Goal: Transaction & Acquisition: Purchase product/service

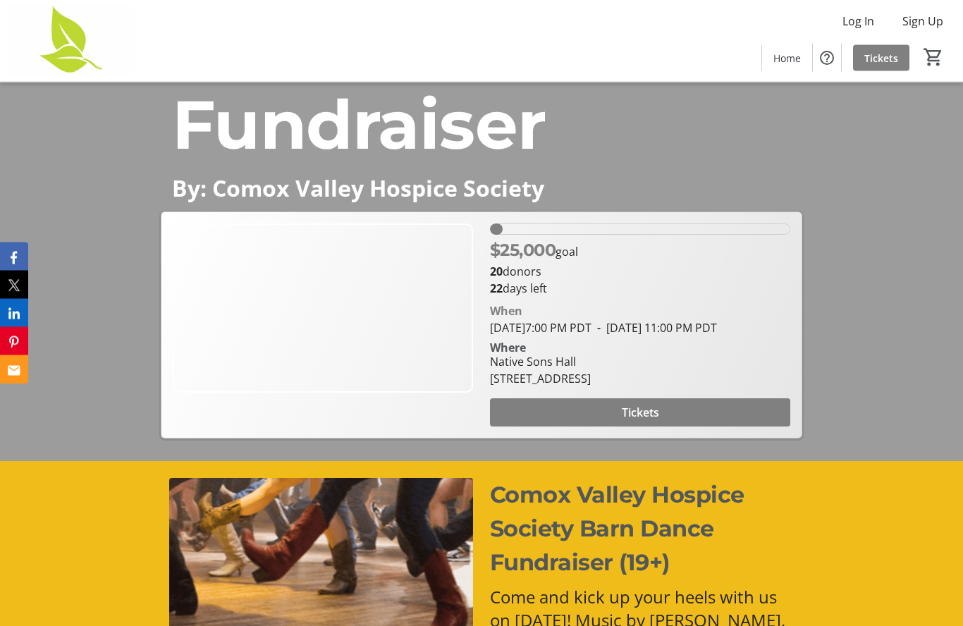
scroll to position [165, 0]
click at [643, 421] on span "Tickets" at bounding box center [640, 412] width 37 height 17
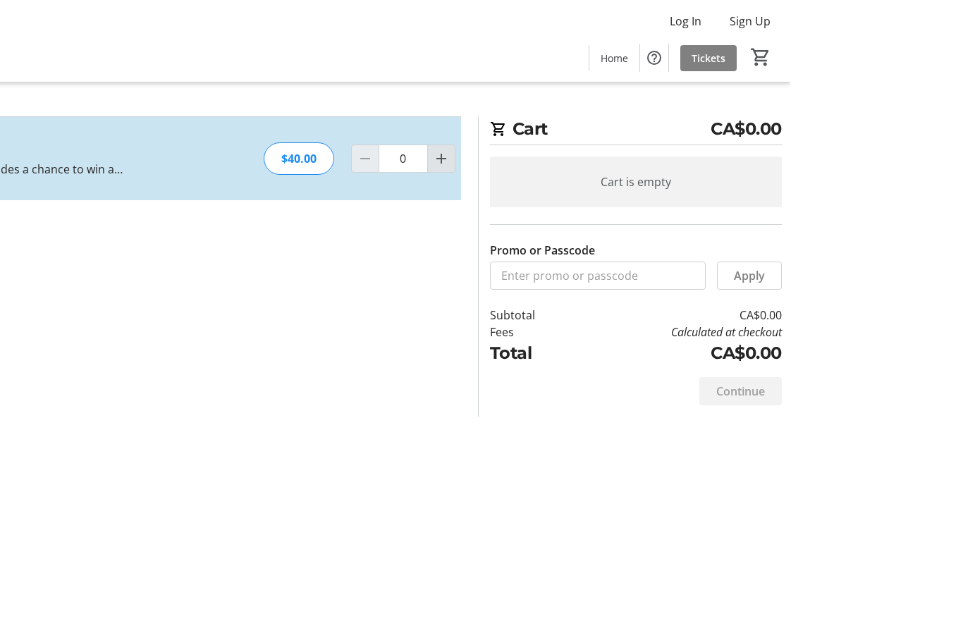
click at [600, 161] on span "Increment by one" at bounding box center [613, 158] width 27 height 27
click at [605, 166] on mat-icon "Increment by one" at bounding box center [613, 158] width 17 height 17
type input "2"
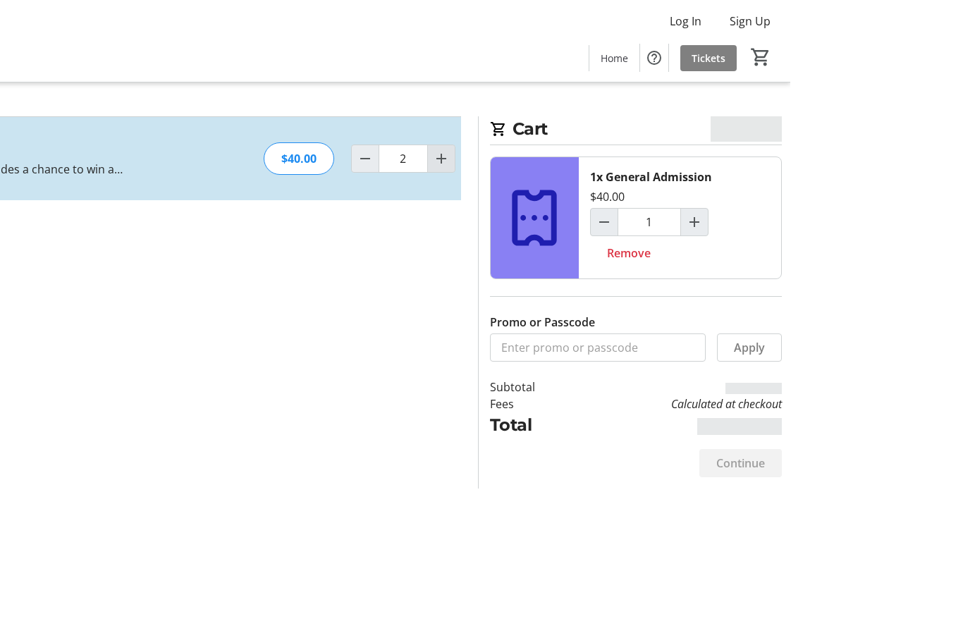
type input "2"
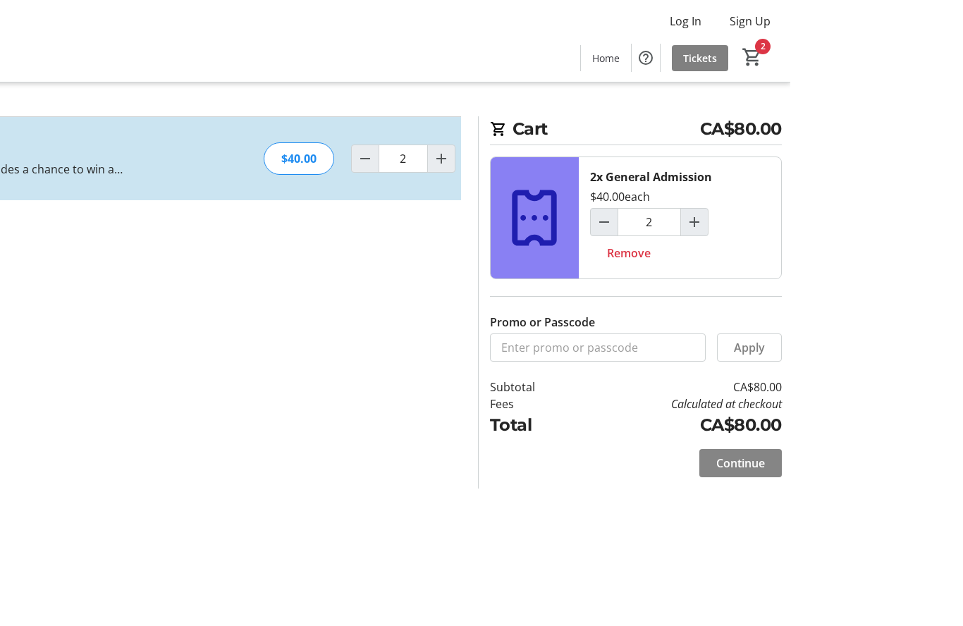
click at [889, 457] on span "Continue" at bounding box center [913, 463] width 49 height 17
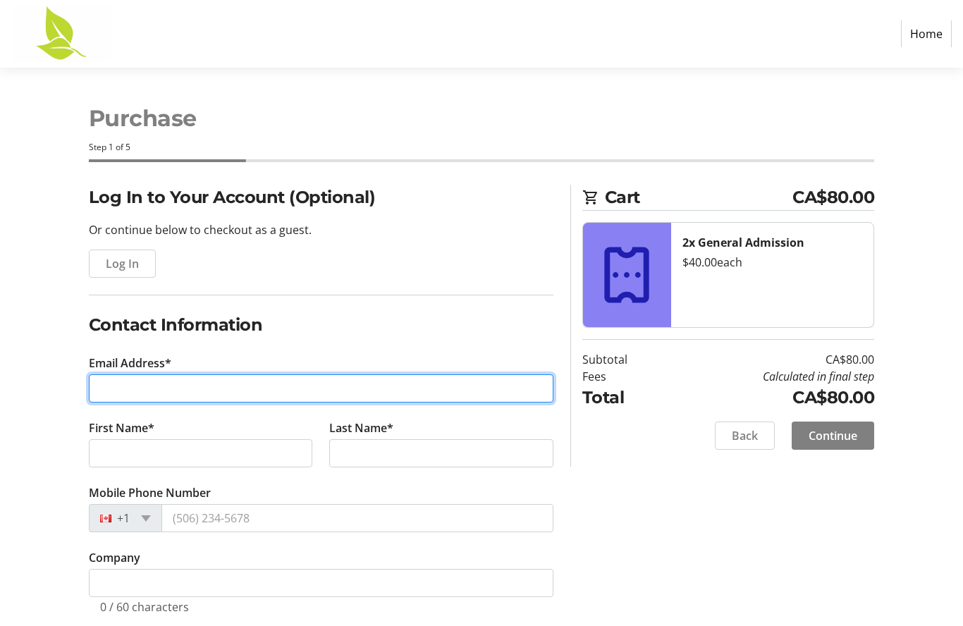
click at [123, 397] on input "Email Address*" at bounding box center [321, 388] width 464 height 28
type input "[EMAIL_ADDRESS][DOMAIN_NAME]"
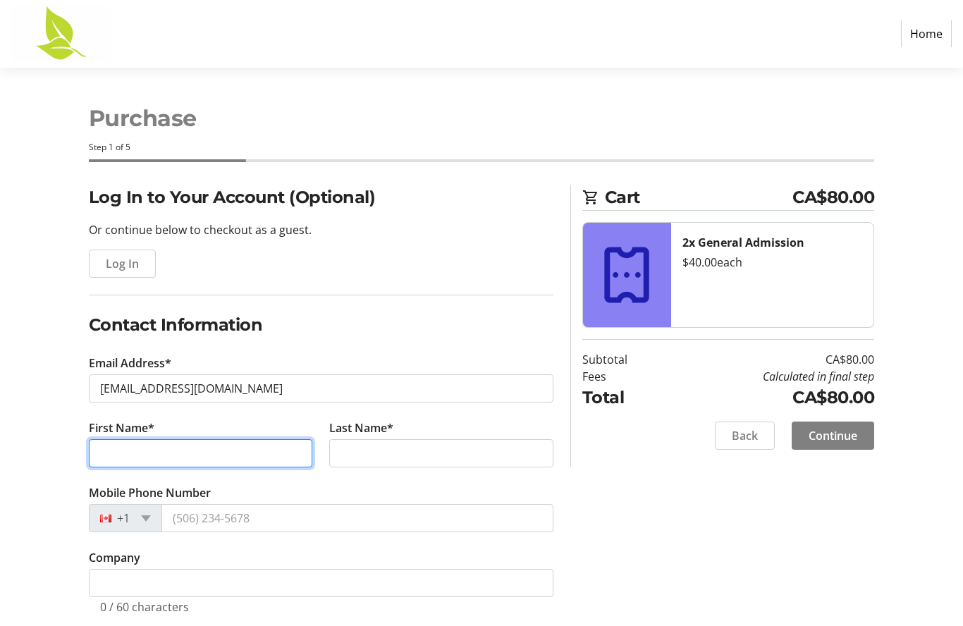
click at [161, 450] on input "First Name*" at bounding box center [201, 453] width 224 height 28
type input "Janess"
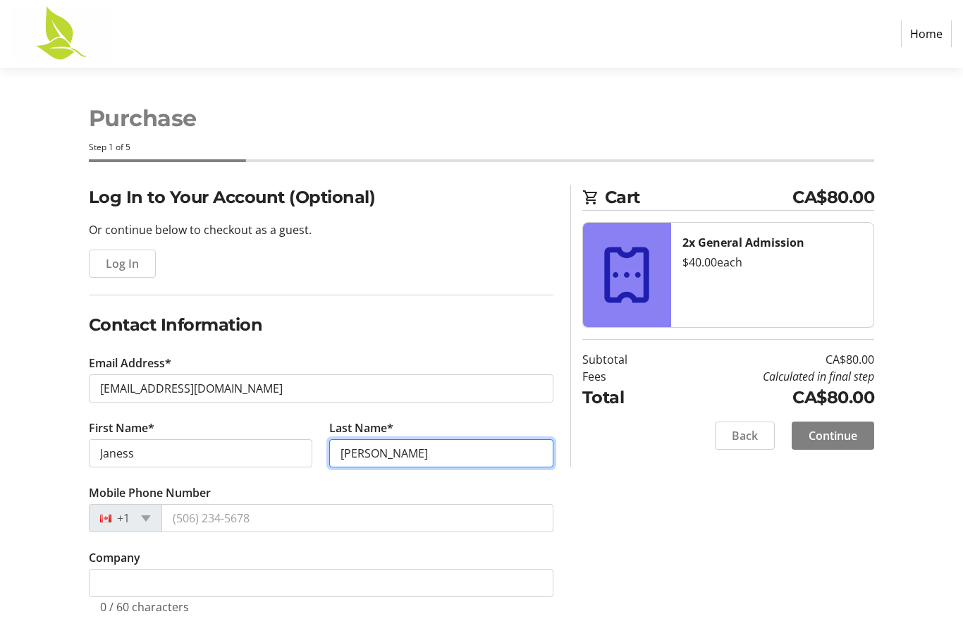
type input "[PERSON_NAME]"
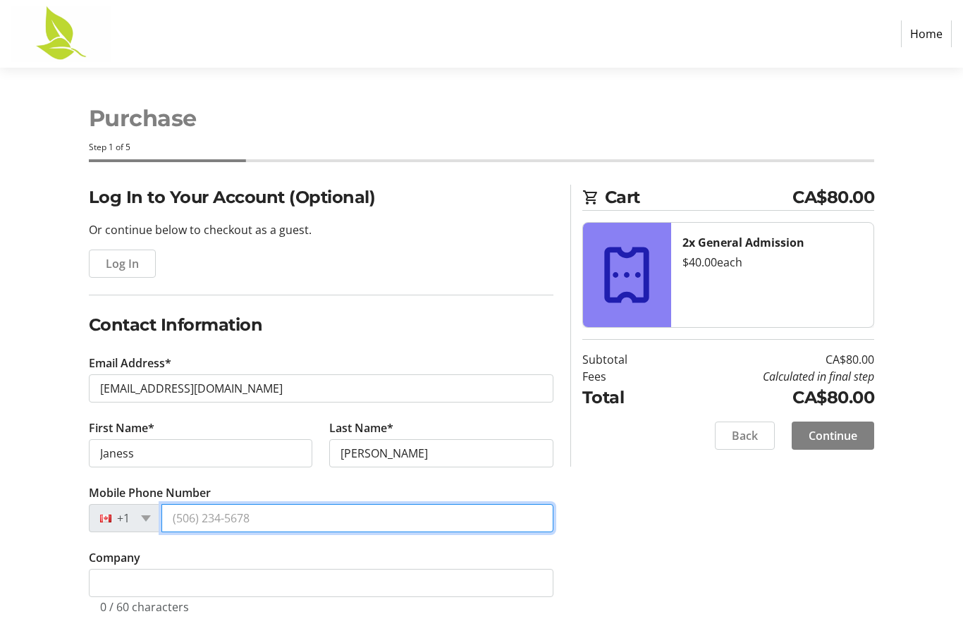
click at [270, 515] on input "Mobile Phone Number" at bounding box center [357, 518] width 392 height 28
type input "[PHONE_NUMBER]"
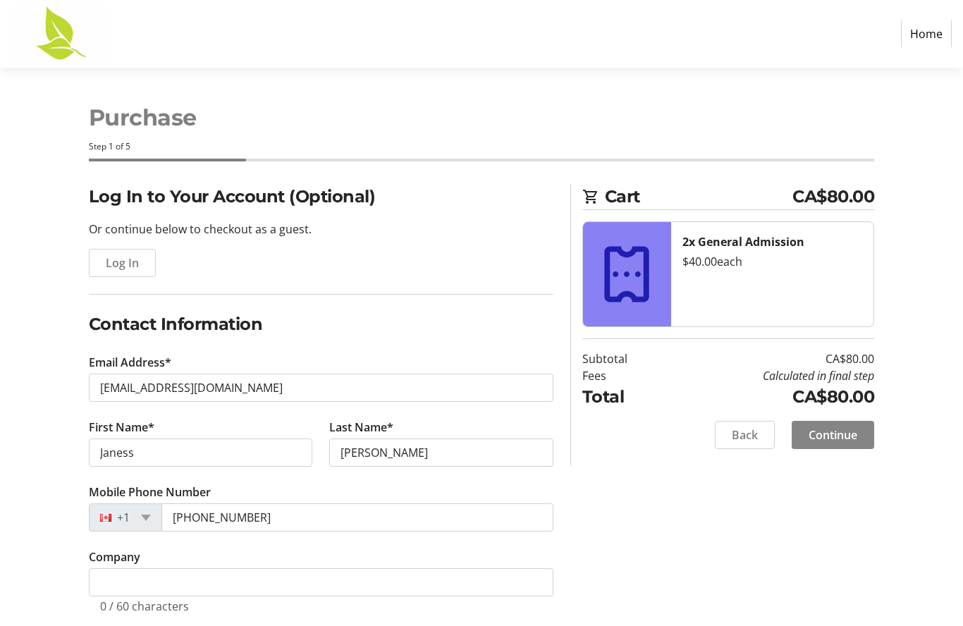
click at [837, 436] on span "Continue" at bounding box center [832, 435] width 49 height 17
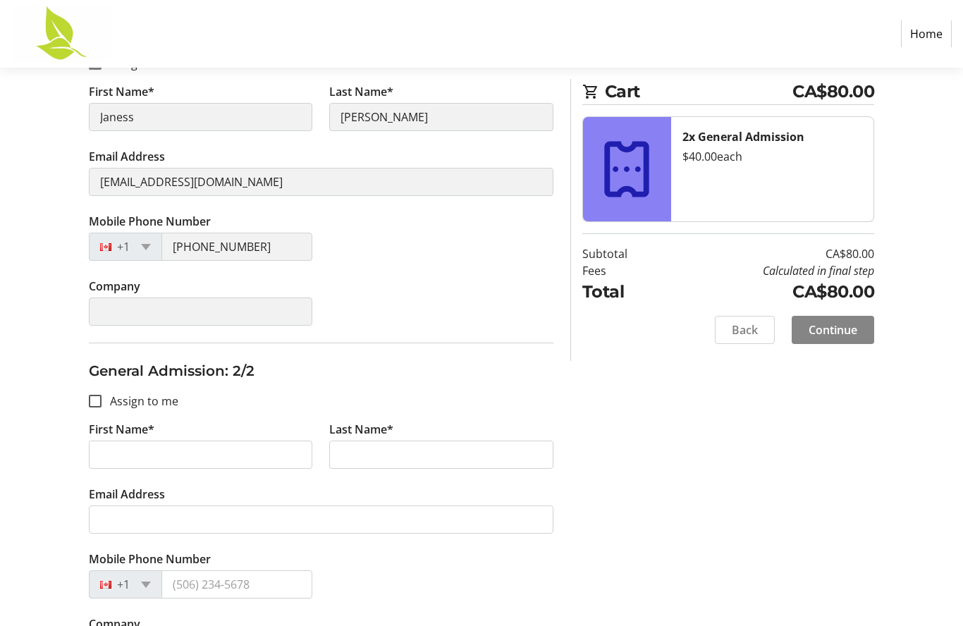
scroll to position [249, 0]
click at [94, 400] on input "Assign to me" at bounding box center [95, 401] width 13 height 13
checkbox input "true"
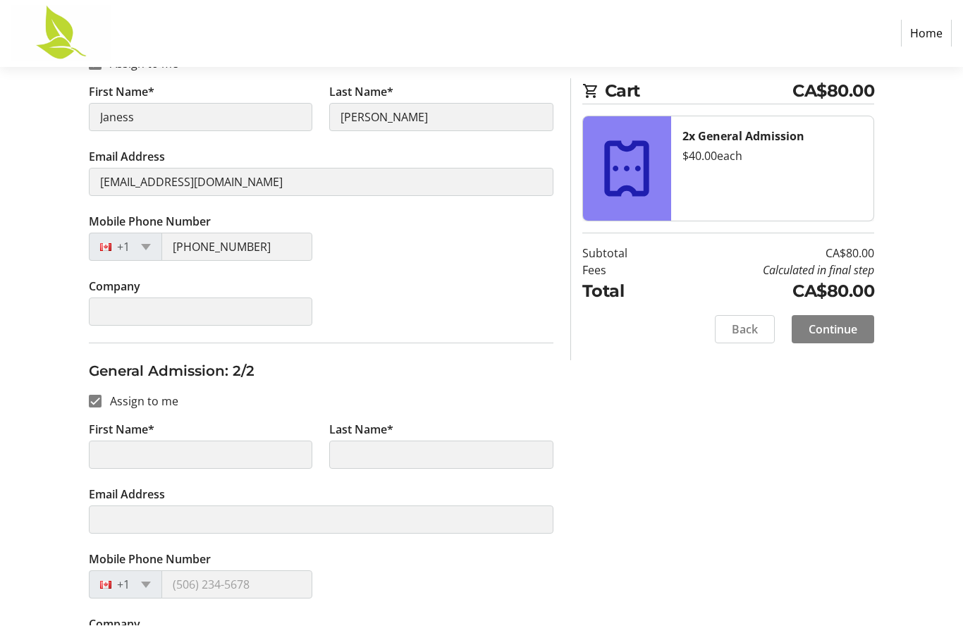
type input "Janess"
type input "[PERSON_NAME]"
type input "[EMAIL_ADDRESS][DOMAIN_NAME]"
type input "[PHONE_NUMBER]"
click at [843, 331] on span "Continue" at bounding box center [832, 329] width 49 height 17
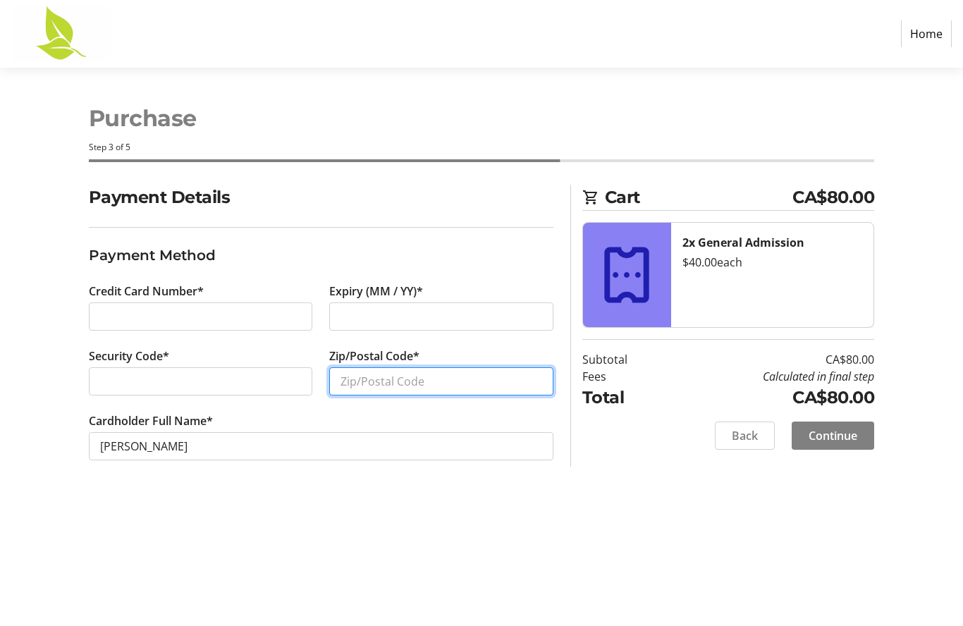
click at [371, 381] on input "Zip/Postal Code*" at bounding box center [441, 381] width 224 height 28
type input "V9N 0B8"
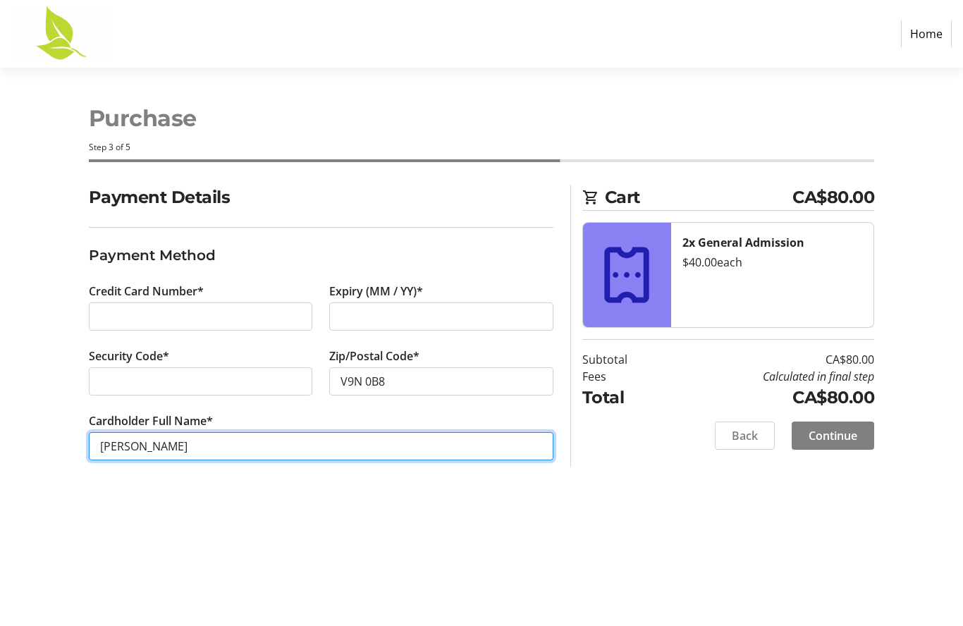
click at [190, 442] on input "[PERSON_NAME]" at bounding box center [321, 446] width 464 height 28
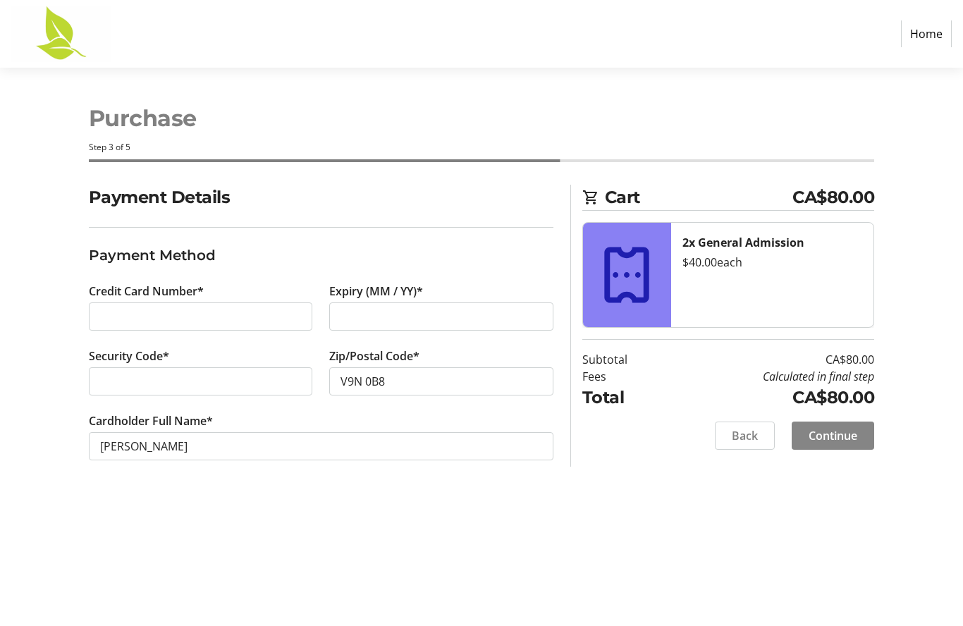
click at [837, 433] on span "Continue" at bounding box center [832, 435] width 49 height 17
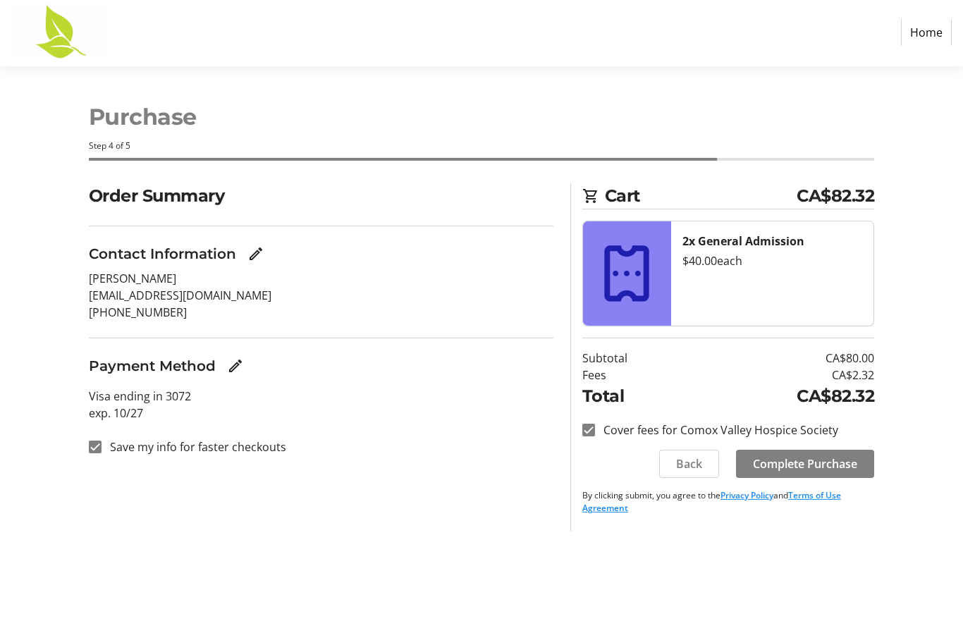
scroll to position [55, 0]
click at [813, 457] on span "Complete Purchase" at bounding box center [805, 465] width 104 height 17
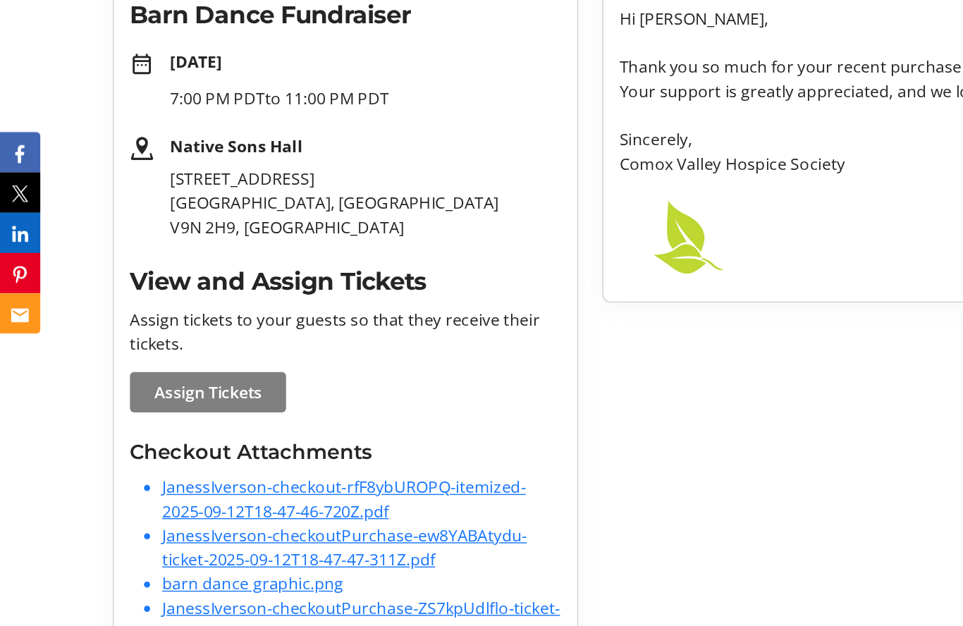
scroll to position [166, 0]
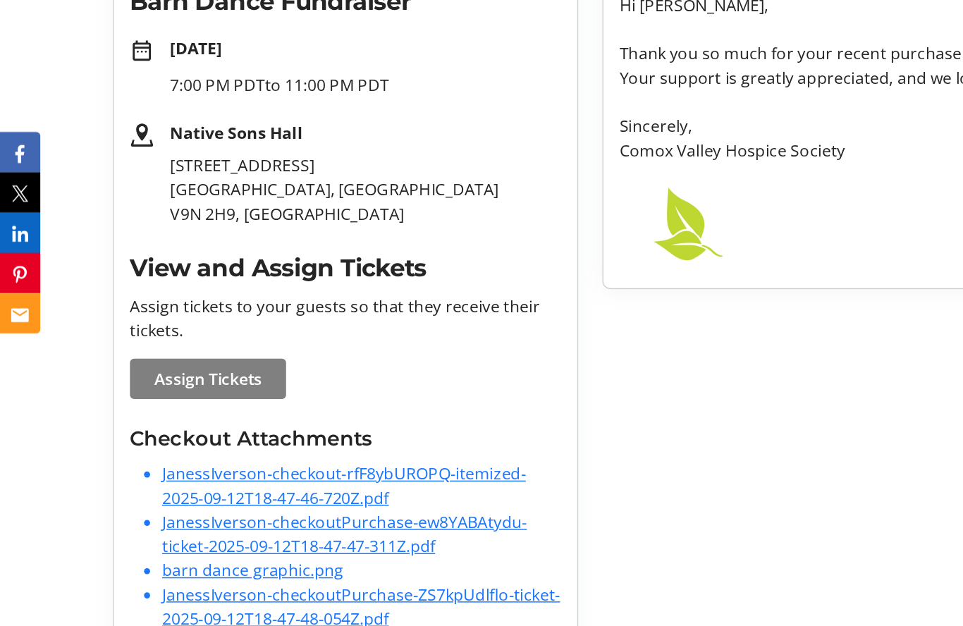
click at [222, 474] on link "JanessIverson-checkout-rfF8ybUROPQ-itemized-2025-09-12T18-47-46-720Z.pdf" at bounding box center [240, 490] width 254 height 32
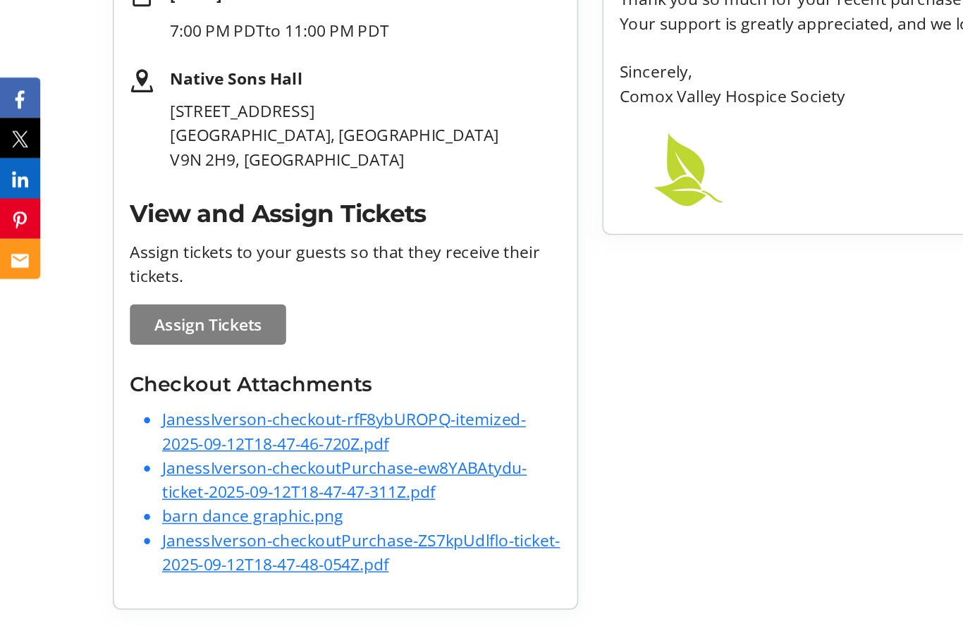
click at [215, 541] on link "barn dance graphic.png" at bounding box center [176, 549] width 127 height 16
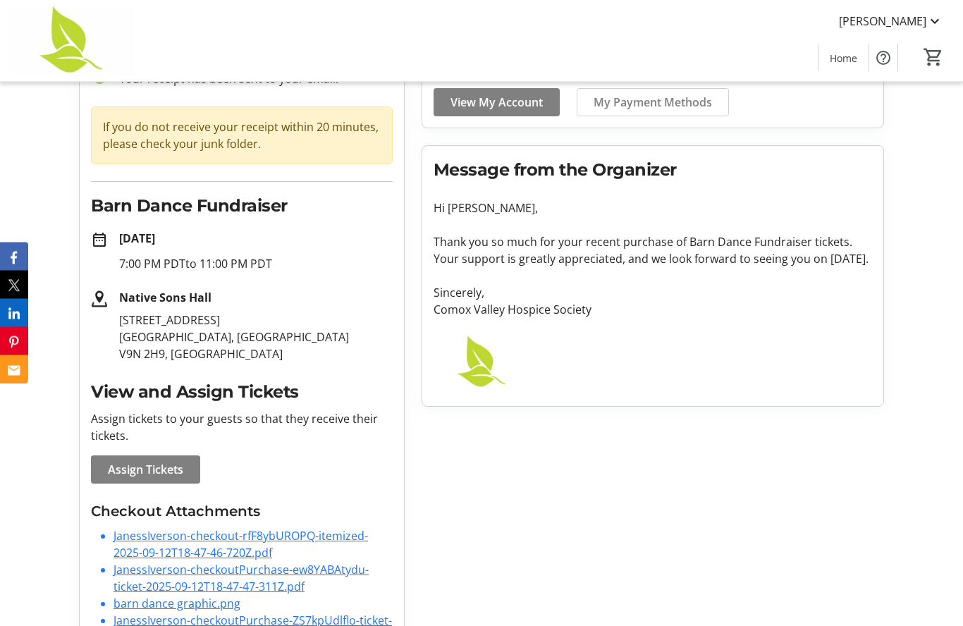
scroll to position [111, 0]
click at [689, 550] on div "Account Complete! View your account to manage your saved information and fundra…" at bounding box center [652, 344] width 479 height 652
click at [171, 465] on span "Assign Tickets" at bounding box center [145, 470] width 75 height 17
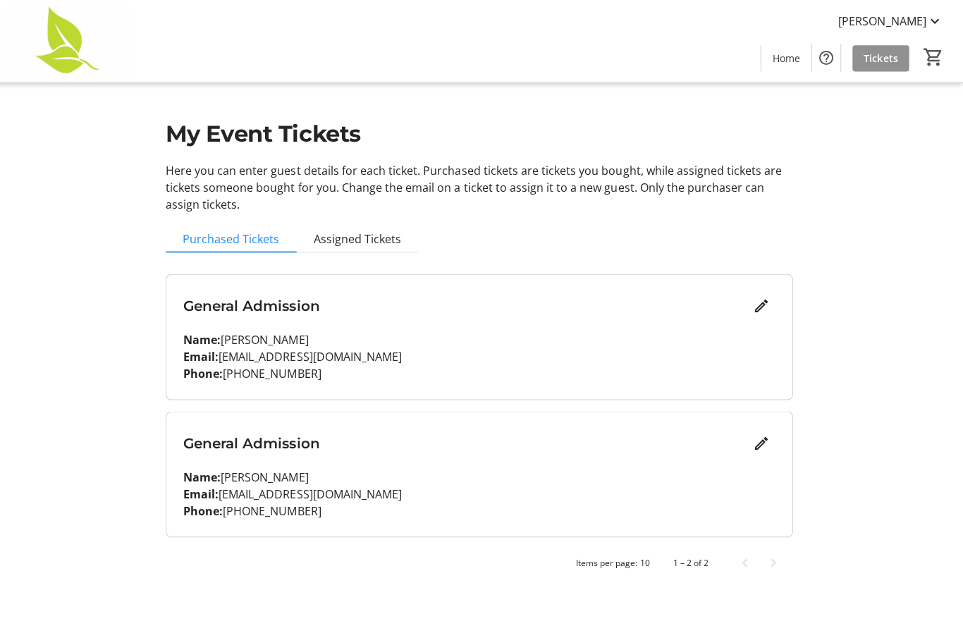
click at [890, 65] on span "Tickets" at bounding box center [881, 58] width 34 height 15
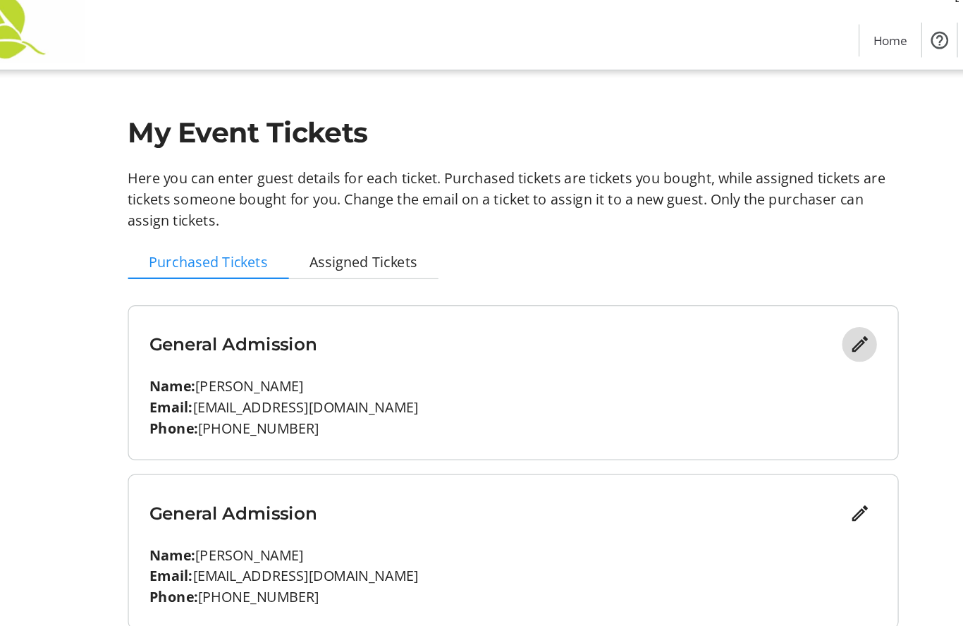
click at [753, 296] on mat-icon "Edit" at bounding box center [761, 304] width 17 height 17
